Goal: Transaction & Acquisition: Purchase product/service

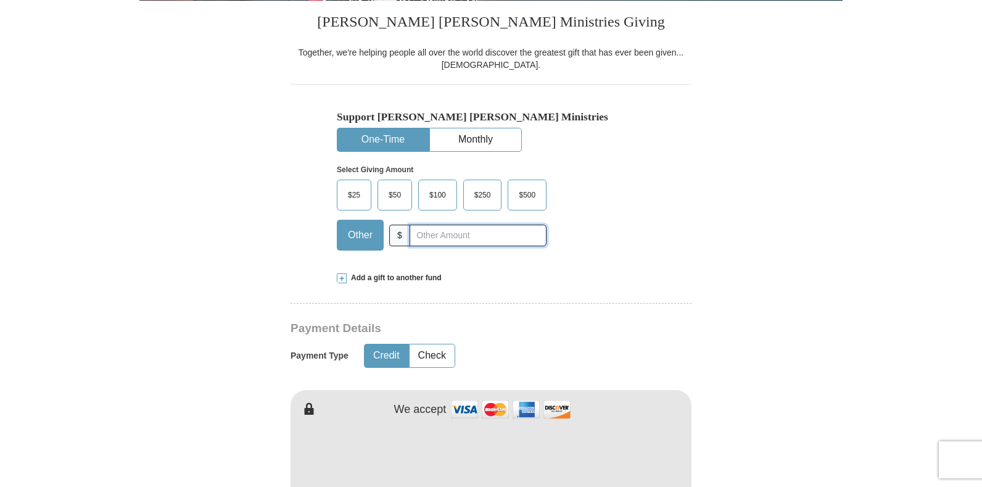
click at [416, 236] on input "text" at bounding box center [478, 236] width 137 height 22
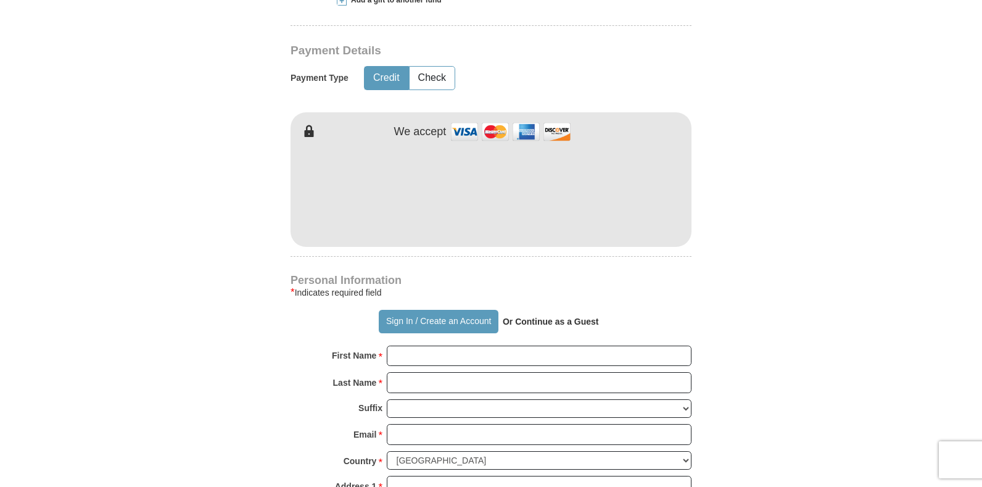
scroll to position [617, 0]
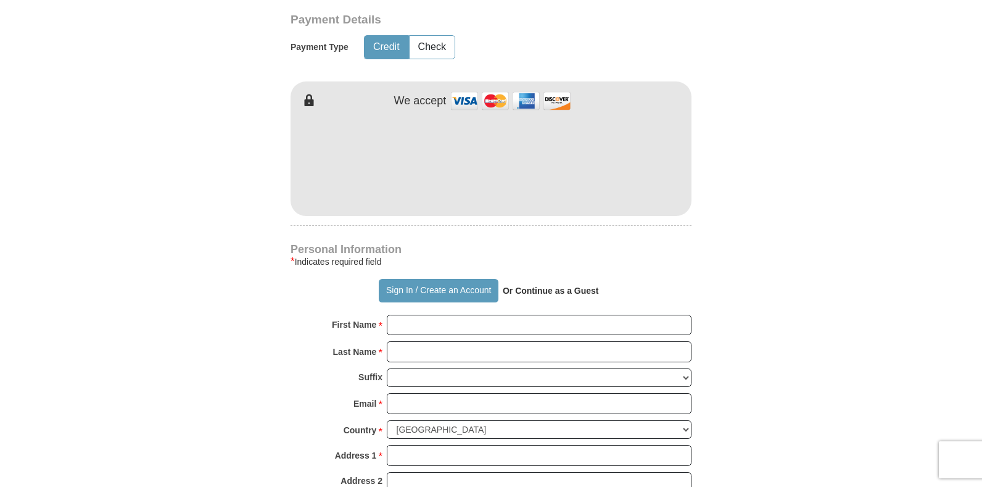
type input "140.00"
click at [506, 320] on input "First Name *" at bounding box center [539, 325] width 305 height 21
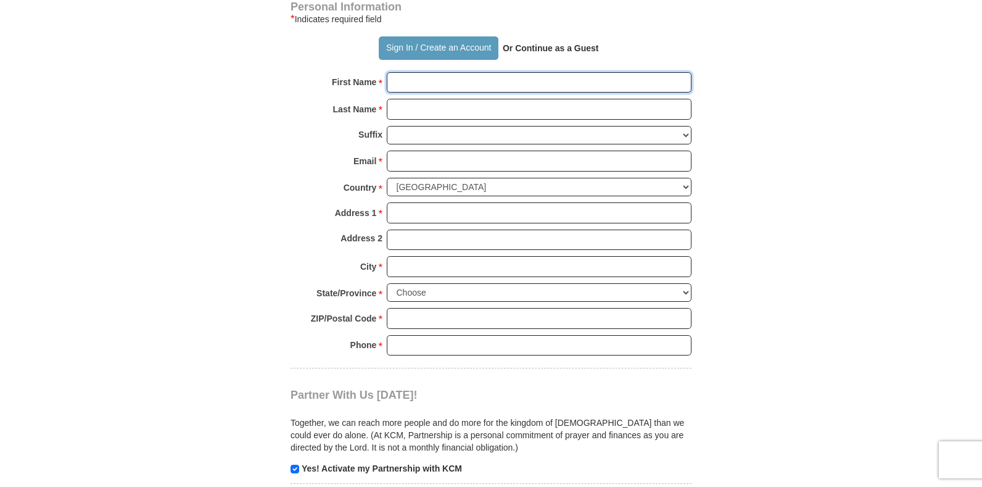
scroll to position [864, 0]
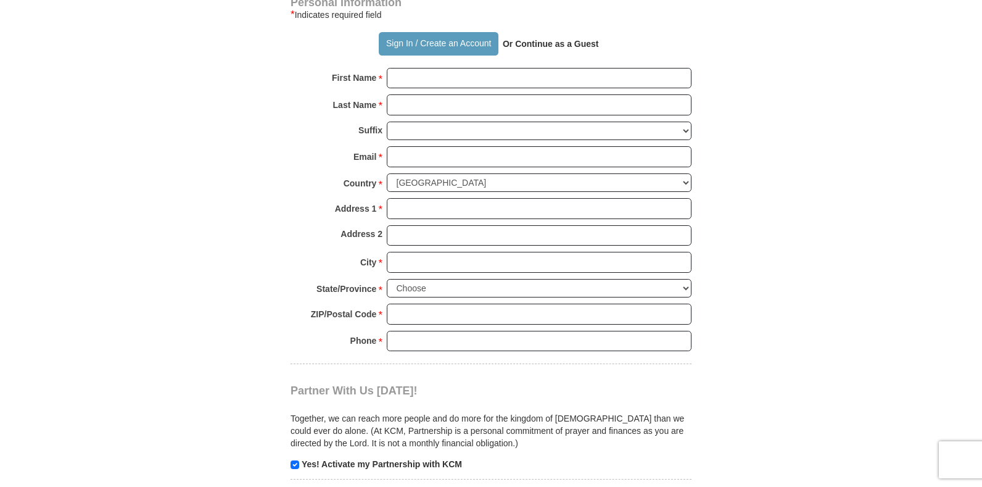
click at [559, 44] on strong "Or Continue as a Guest" at bounding box center [551, 44] width 96 height 10
click at [521, 42] on strong "Or Continue as a Guest" at bounding box center [551, 44] width 96 height 10
click at [522, 43] on strong "Or Continue as a Guest" at bounding box center [551, 44] width 96 height 10
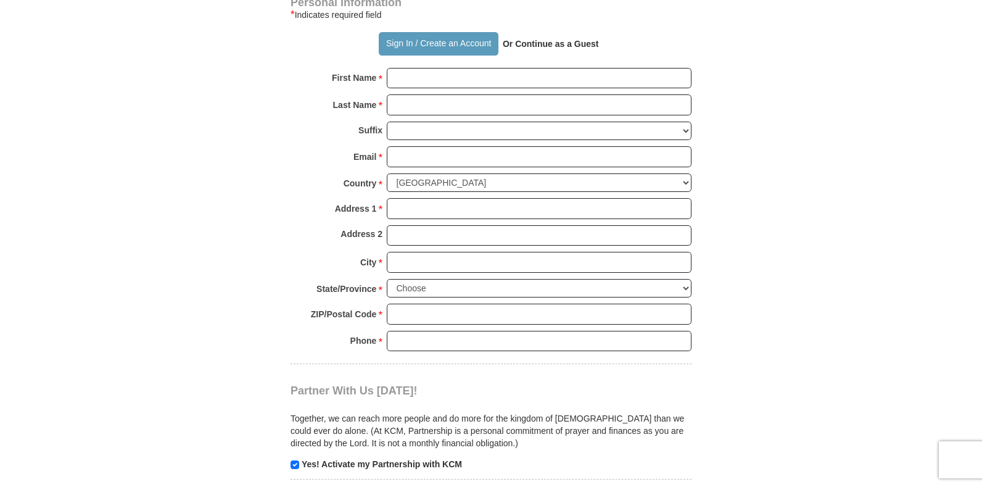
click at [594, 44] on strong "Or Continue as a Guest" at bounding box center [551, 44] width 96 height 10
click at [512, 85] on input "First Name *" at bounding box center [539, 78] width 305 height 21
click at [522, 170] on div "Email * Please enter Email The email address you have entered is not valid." at bounding box center [491, 159] width 401 height 27
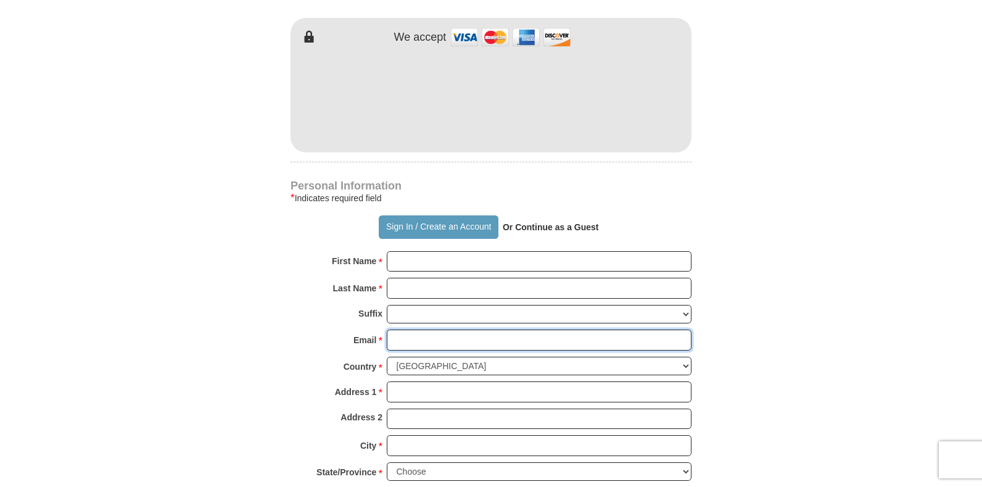
scroll to position [679, 0]
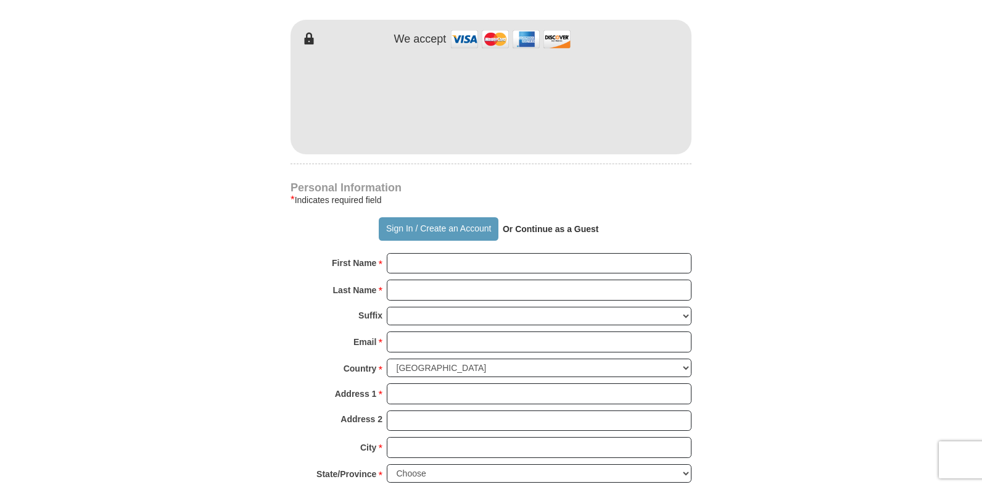
click at [445, 251] on div "Personal Information * Indicates required field Sign In / Create an Account Or …" at bounding box center [491, 366] width 401 height 366
click at [444, 260] on input "First Name *" at bounding box center [539, 263] width 305 height 21
type input "[PERSON_NAME]"
click at [445, 289] on input "Last Name *" at bounding box center [539, 289] width 305 height 21
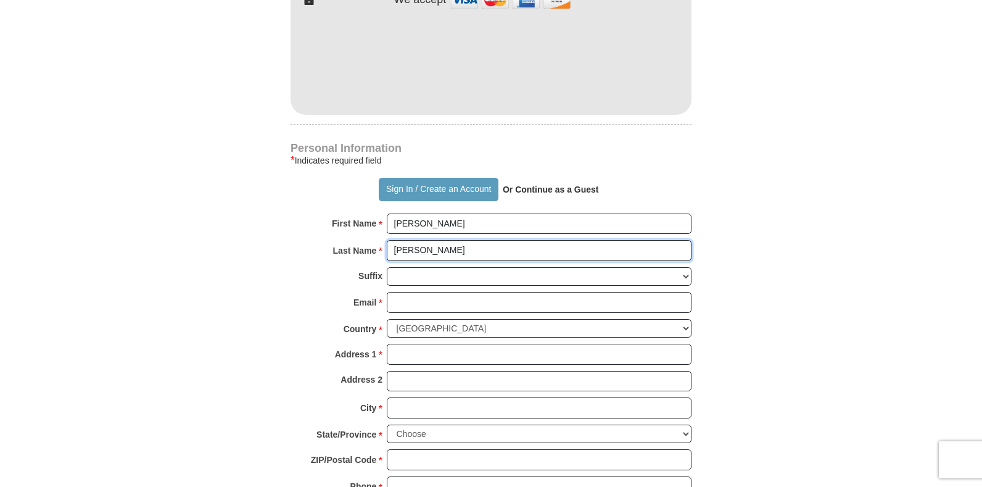
scroll to position [740, 0]
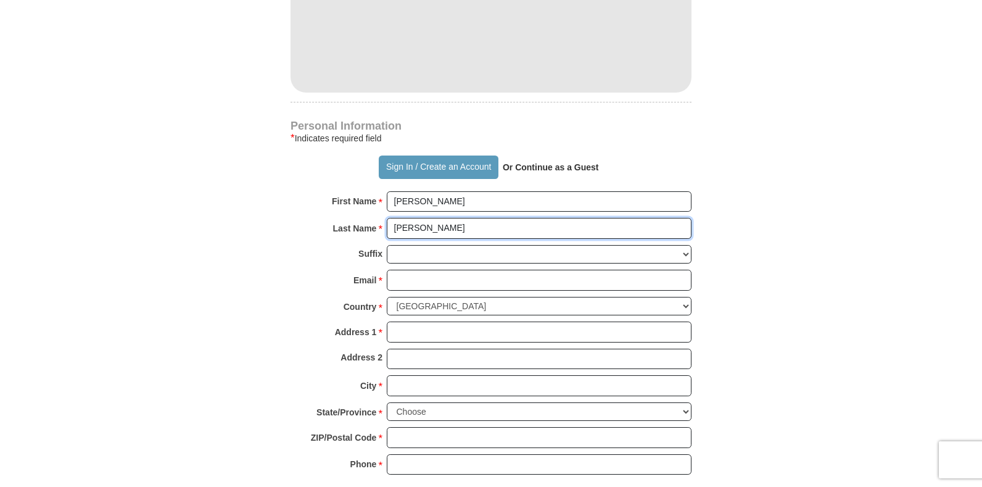
type input "[PERSON_NAME]"
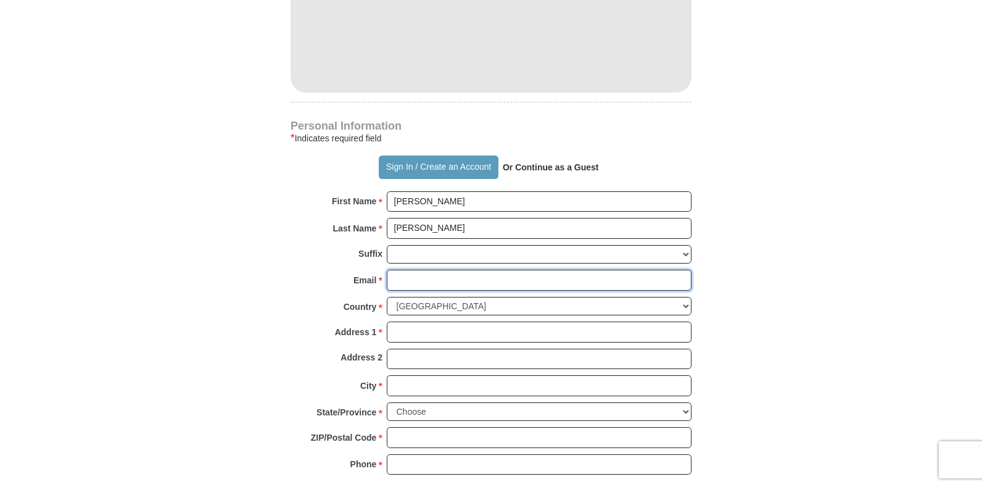
click at [445, 289] on input "Email *" at bounding box center [539, 280] width 305 height 21
type input "[EMAIL_ADDRESS][DOMAIN_NAME]"
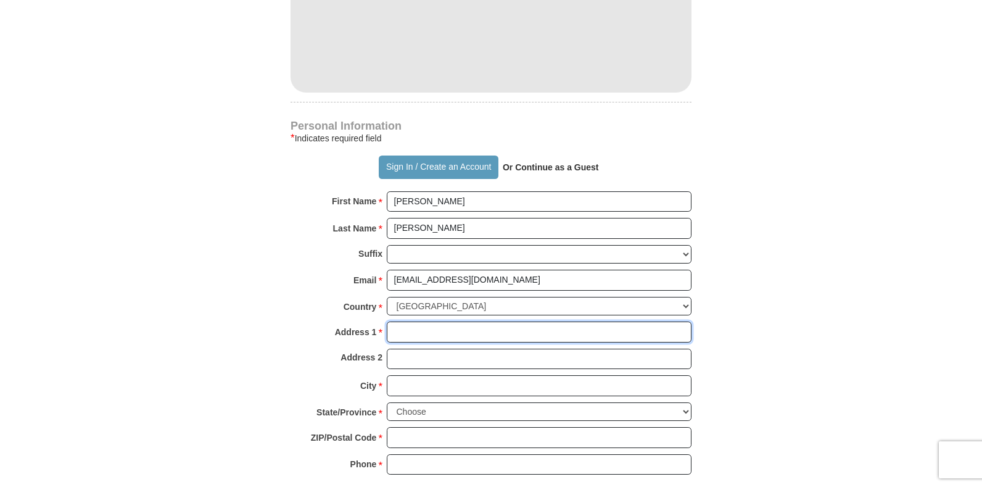
click at [460, 339] on input "Address 1 *" at bounding box center [539, 331] width 305 height 21
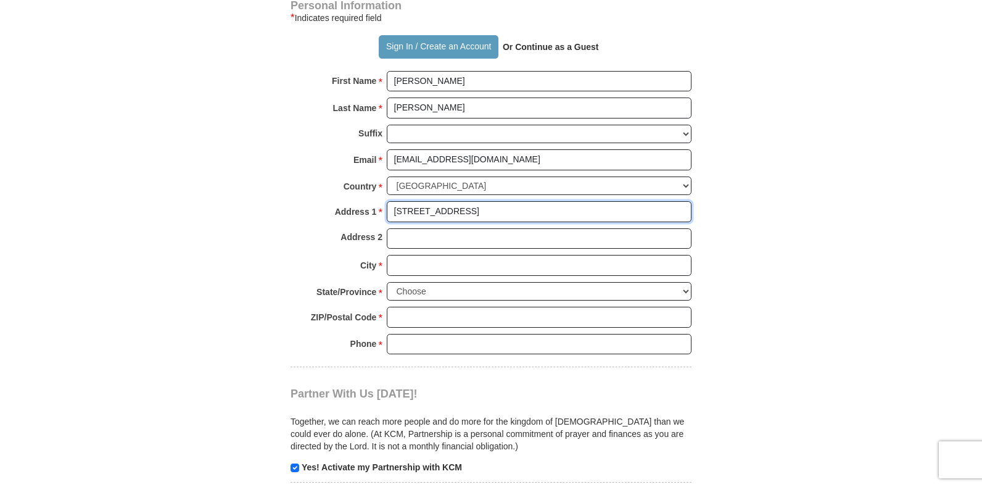
scroll to position [864, 0]
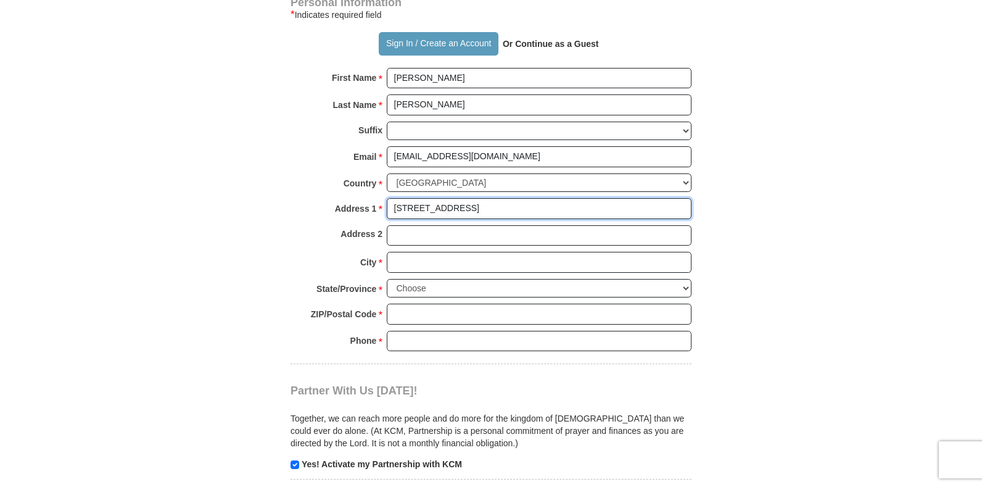
type input "[STREET_ADDRESS]"
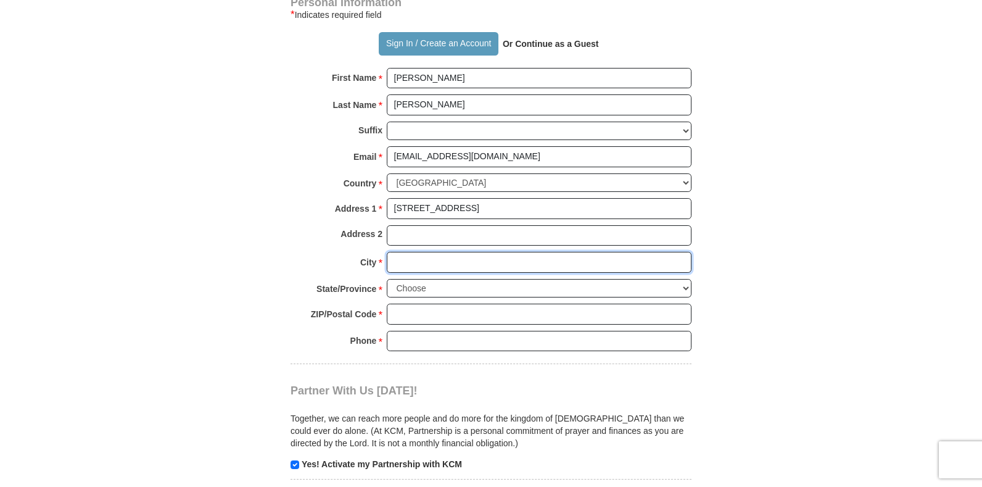
click at [421, 254] on input "City *" at bounding box center [539, 262] width 305 height 21
type input "Douglasville"
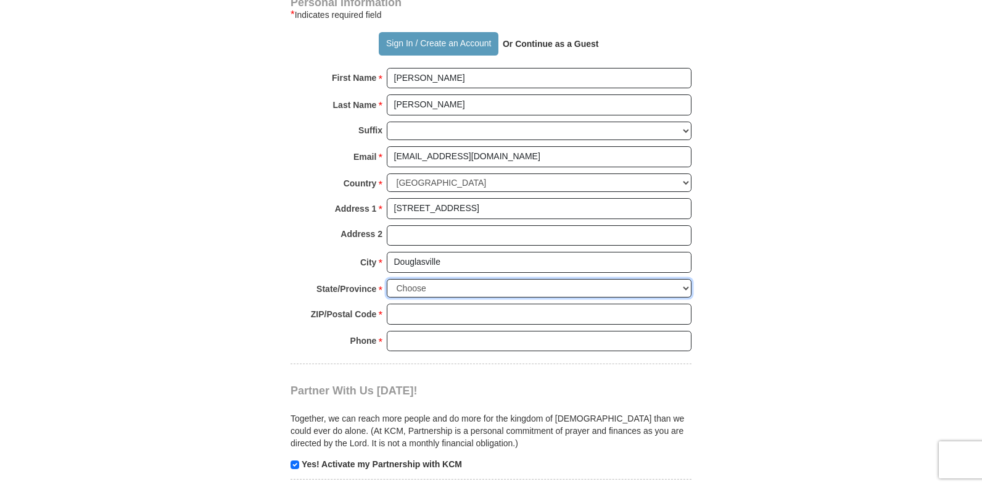
click at [434, 288] on select "Choose [US_STATE] [US_STATE] [US_STATE] [US_STATE] [US_STATE] Armed Forces Amer…" at bounding box center [539, 288] width 305 height 19
select select "GA"
click at [387, 279] on select "Choose [US_STATE] [US_STATE] [US_STATE] [US_STATE] [US_STATE] Armed Forces Amer…" at bounding box center [539, 288] width 305 height 19
click at [403, 314] on input "ZIP/Postal Code *" at bounding box center [539, 314] width 305 height 21
type input "30135"
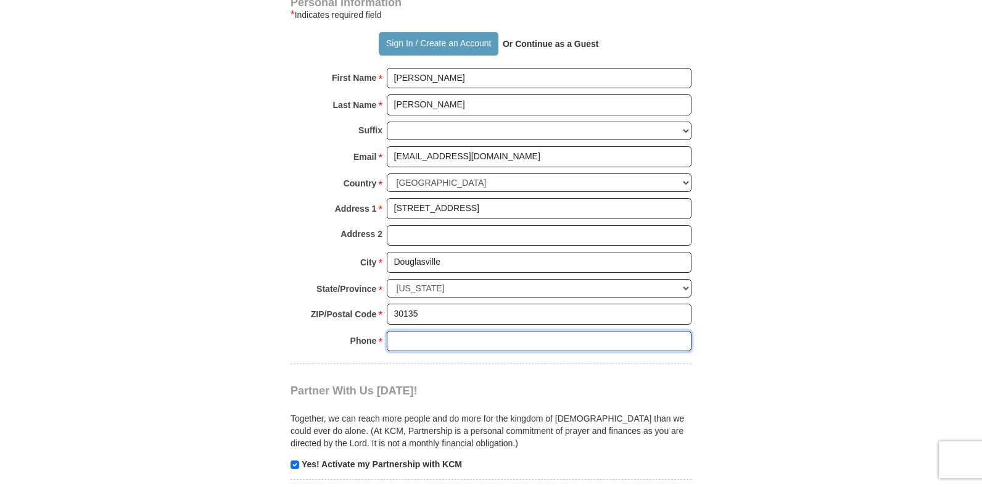
click at [417, 347] on input "Phone * *" at bounding box center [539, 341] width 305 height 21
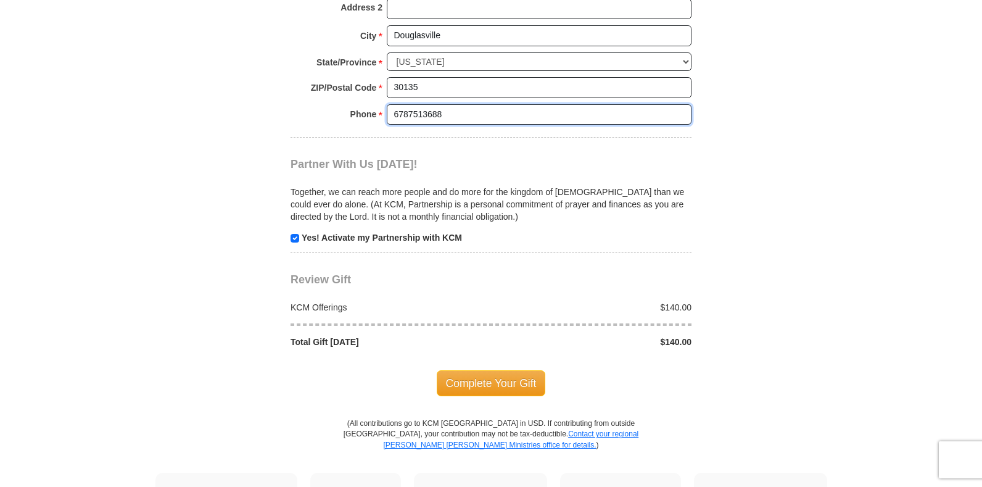
scroll to position [1111, 0]
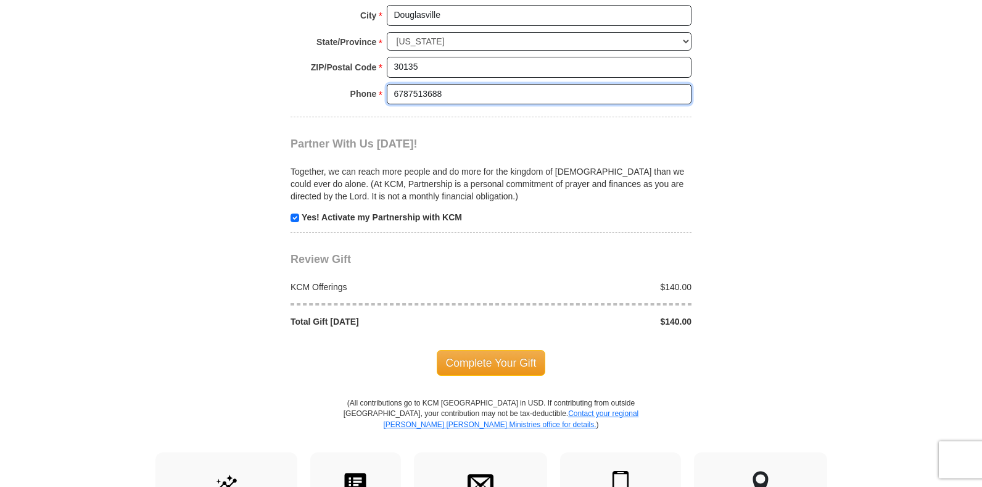
type input "6787513688"
click at [296, 223] on p "Yes! Activate my Partnership with KCM" at bounding box center [491, 217] width 401 height 12
click at [293, 217] on input "checkbox" at bounding box center [295, 217] width 9 height 9
checkbox input "false"
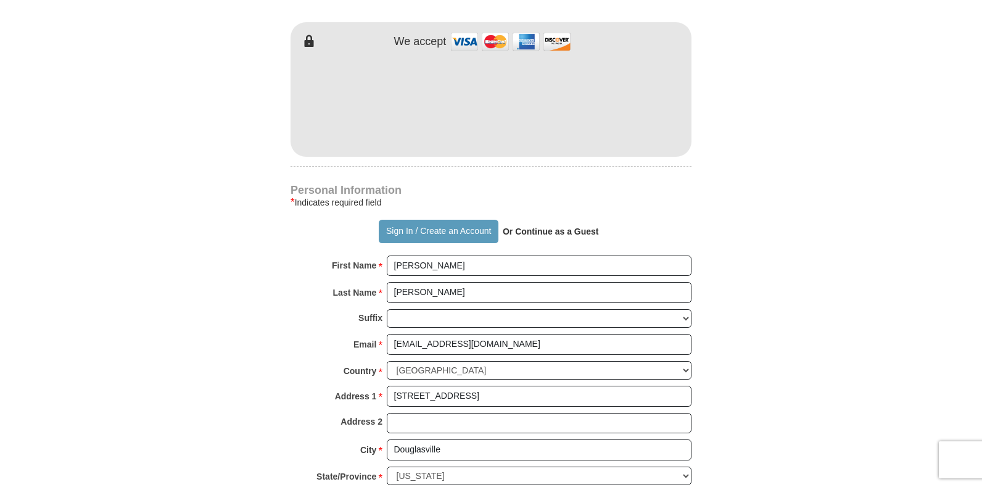
scroll to position [617, 0]
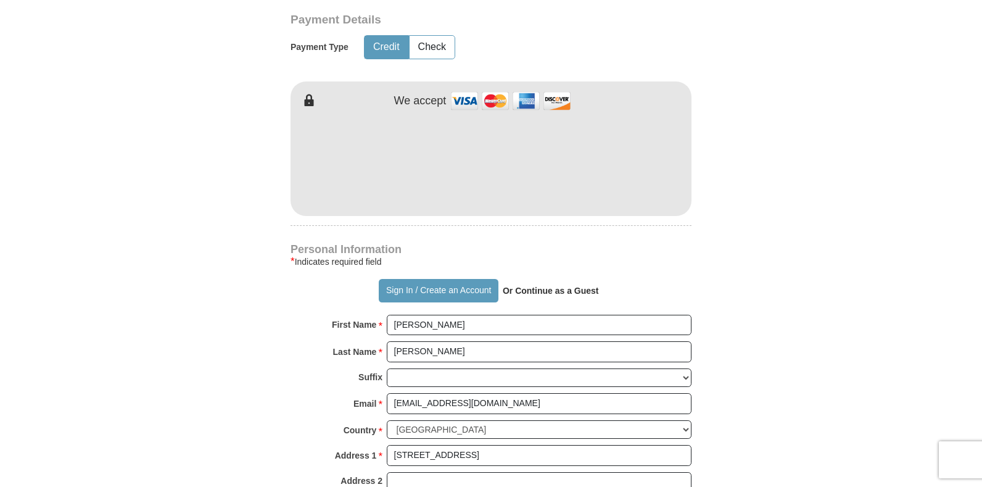
click at [586, 221] on div "[PERSON_NAME] [PERSON_NAME] Ministries Giving Together, we're helping people al…" at bounding box center [491, 318] width 401 height 1253
click at [541, 295] on strong "Or Continue as a Guest" at bounding box center [551, 291] width 96 height 10
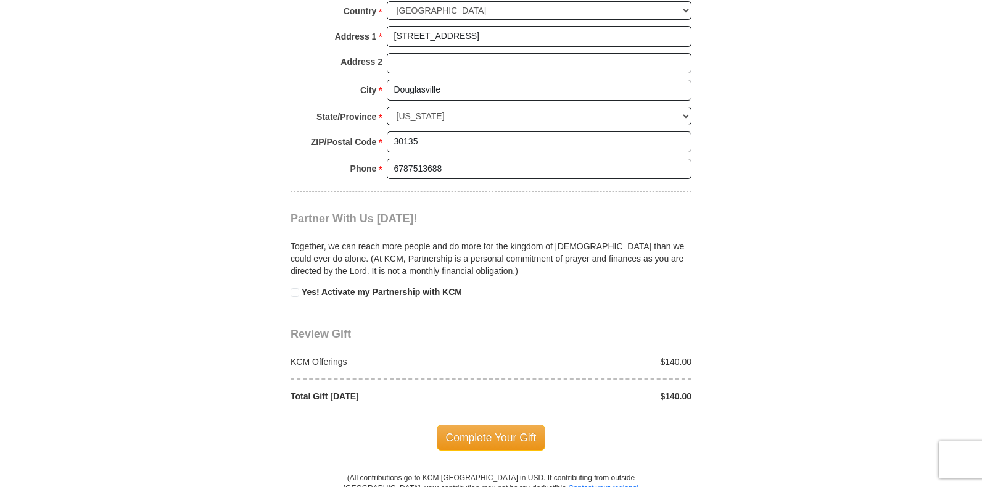
scroll to position [1111, 0]
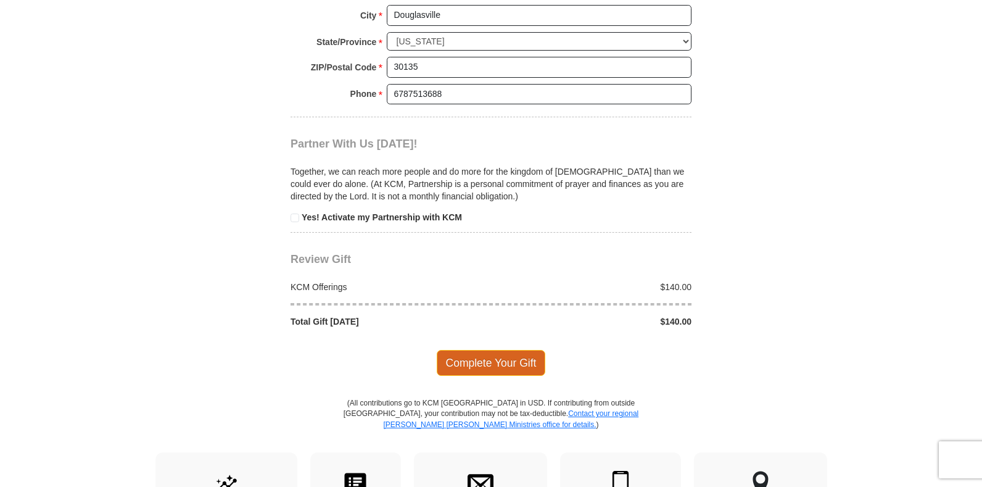
click at [492, 367] on span "Complete Your Gift" at bounding box center [491, 363] width 109 height 26
